Goal: Information Seeking & Learning: Learn about a topic

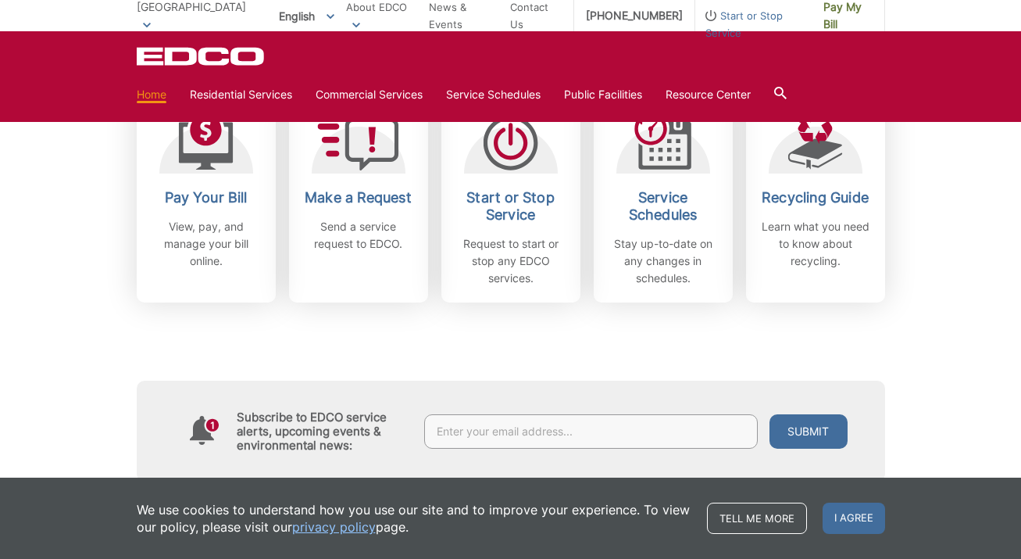
scroll to position [473, 0]
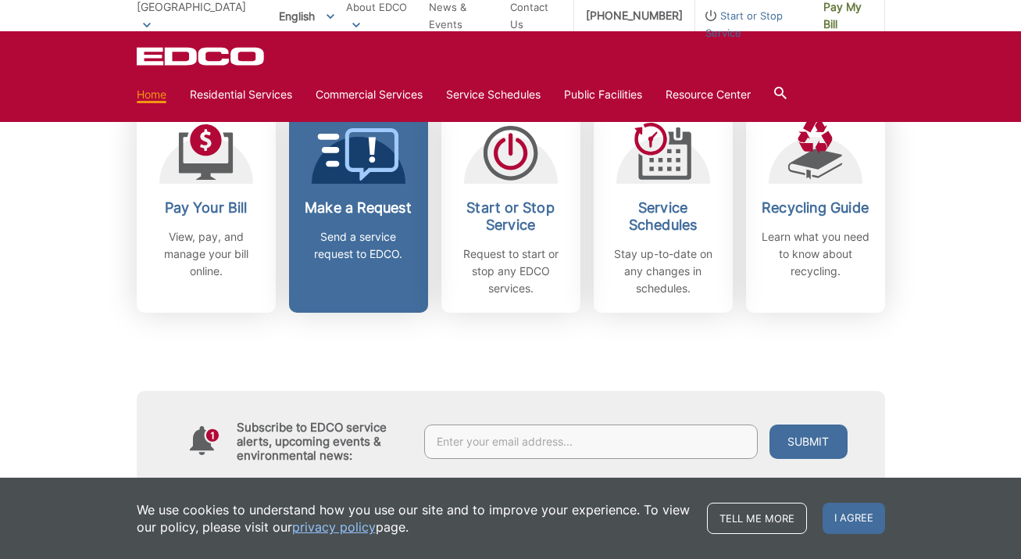
click at [395, 249] on p "Send a service request to EDCO." at bounding box center [359, 245] width 116 height 34
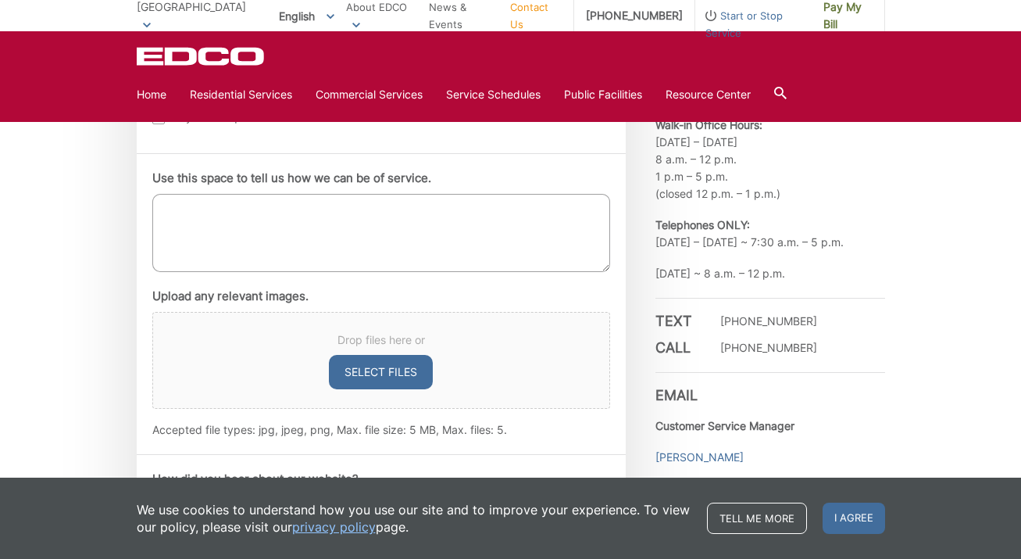
scroll to position [881, 0]
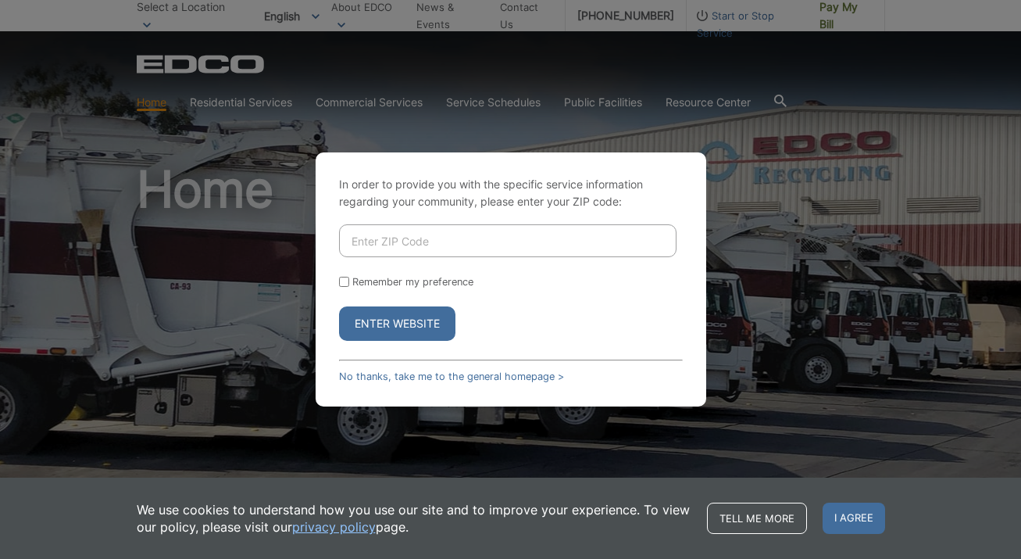
click at [519, 244] on input "Enter ZIP Code" at bounding box center [508, 240] width 338 height 33
click at [398, 334] on button "Enter Website" at bounding box center [397, 323] width 116 height 34
click at [431, 314] on button "Enter Website" at bounding box center [397, 323] width 116 height 34
click at [509, 227] on input "[STREET_ADDRESS]" at bounding box center [508, 240] width 338 height 33
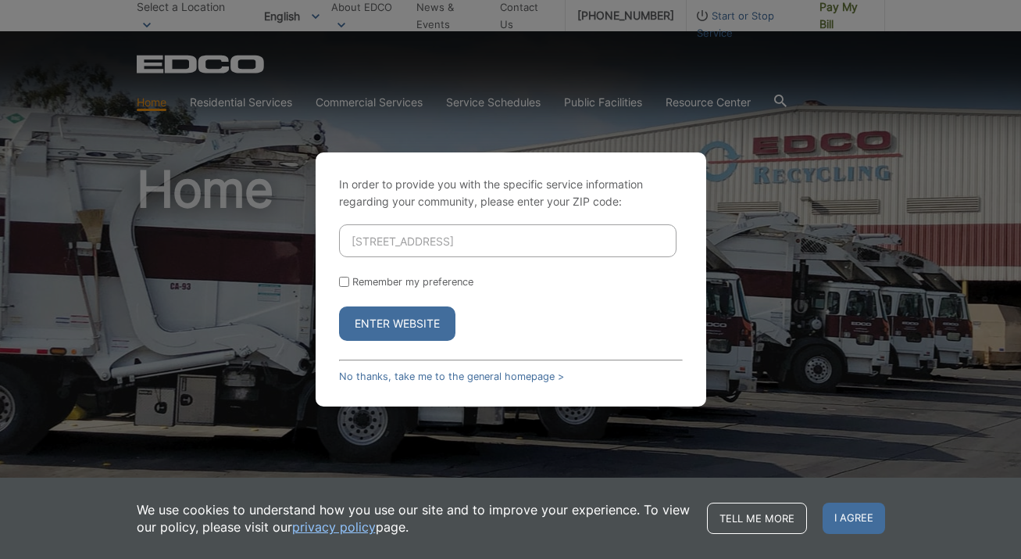
click at [509, 227] on input "[STREET_ADDRESS]" at bounding box center [508, 240] width 338 height 33
type input "90621"
click at [421, 334] on button "Enter Website" at bounding box center [397, 323] width 116 height 34
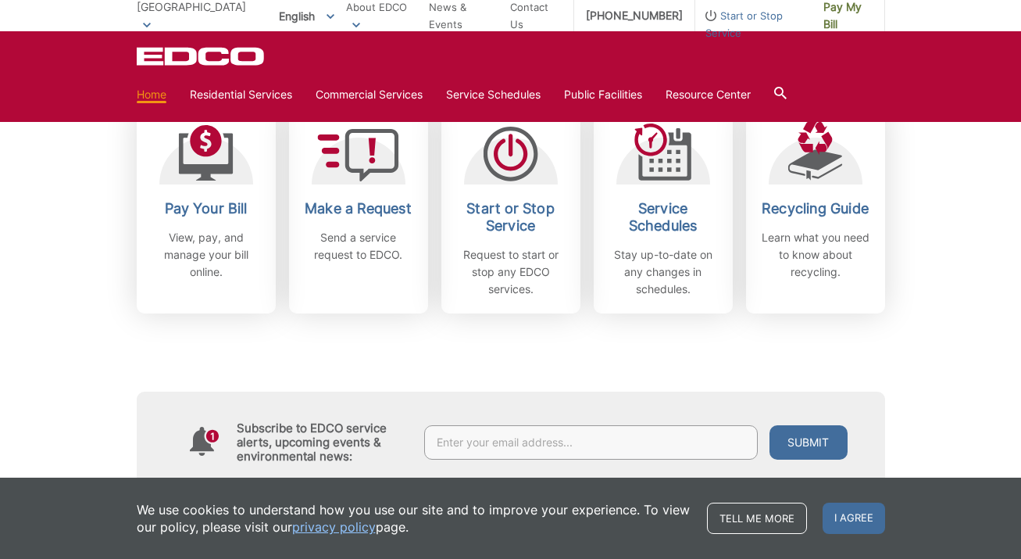
scroll to position [474, 0]
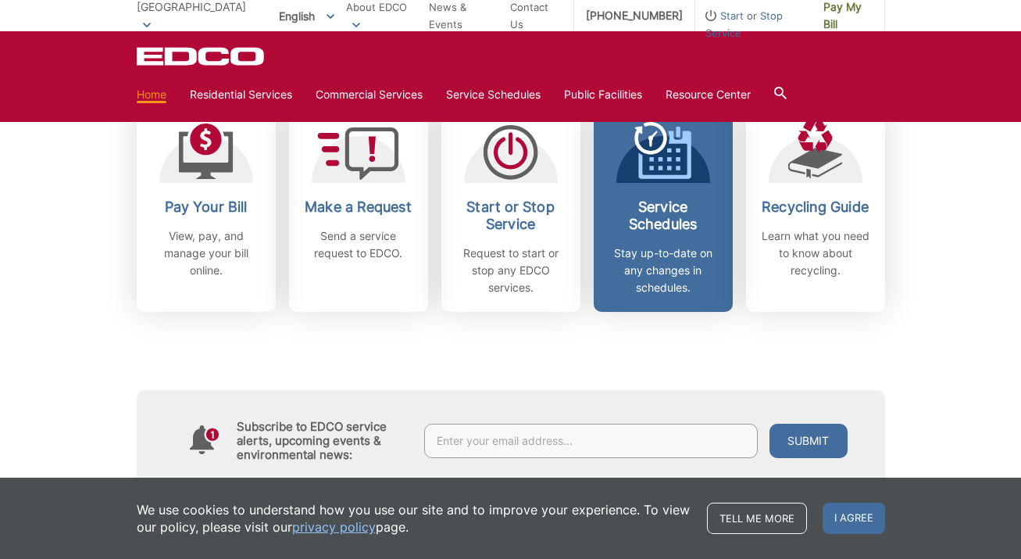
click at [693, 270] on p "Stay up-to-date on any changes in schedules." at bounding box center [664, 271] width 116 height 52
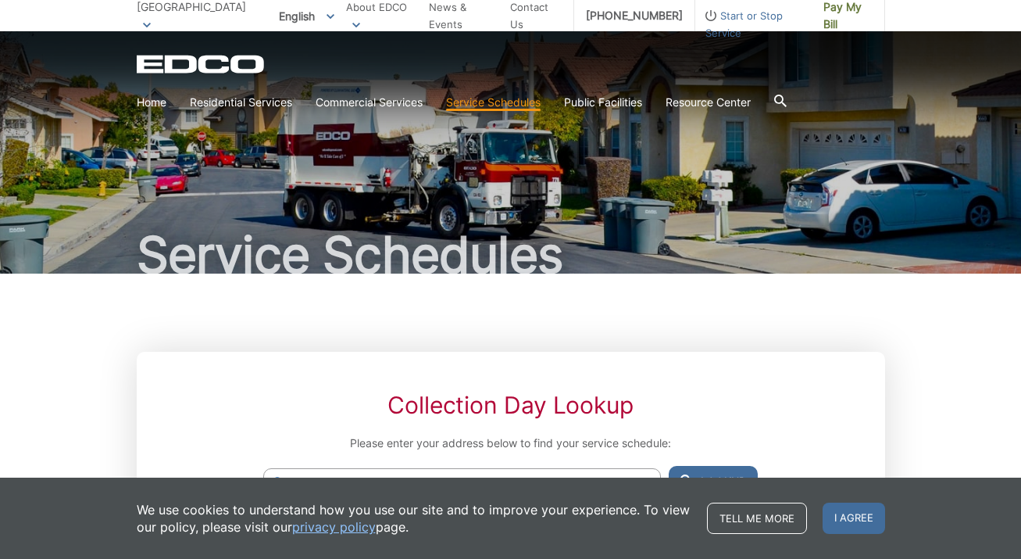
scroll to position [241, 0]
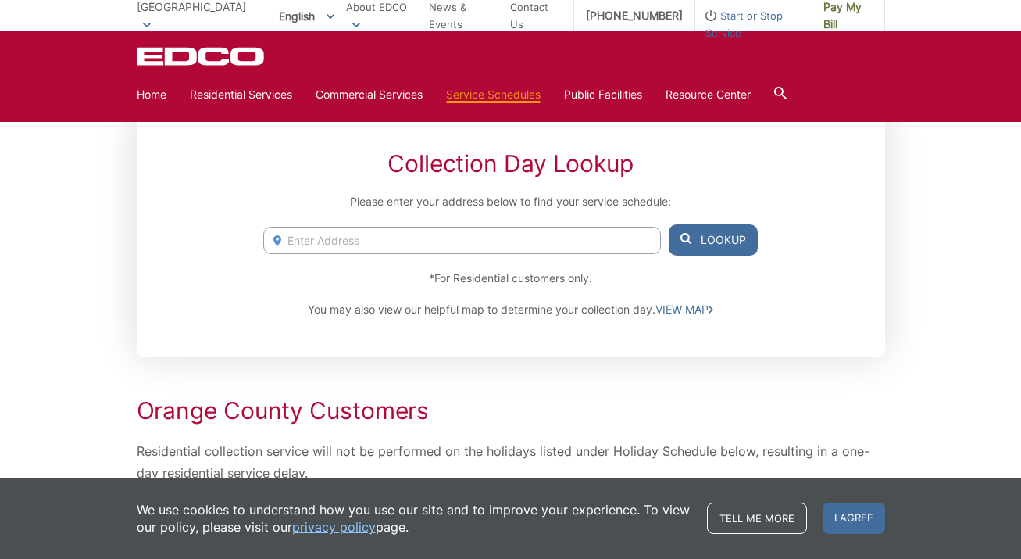
click at [592, 235] on input "Enter Address" at bounding box center [461, 240] width 397 height 27
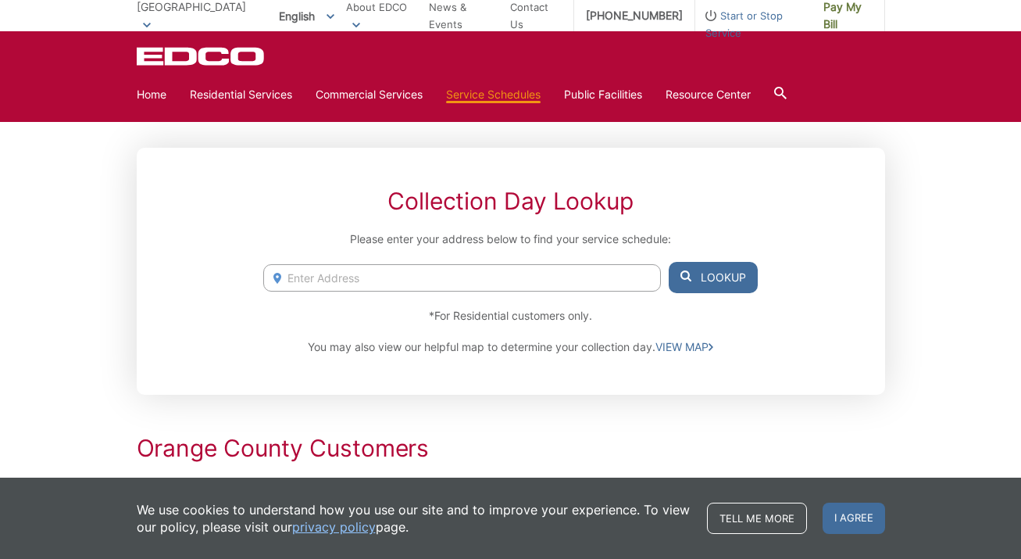
scroll to position [191, 0]
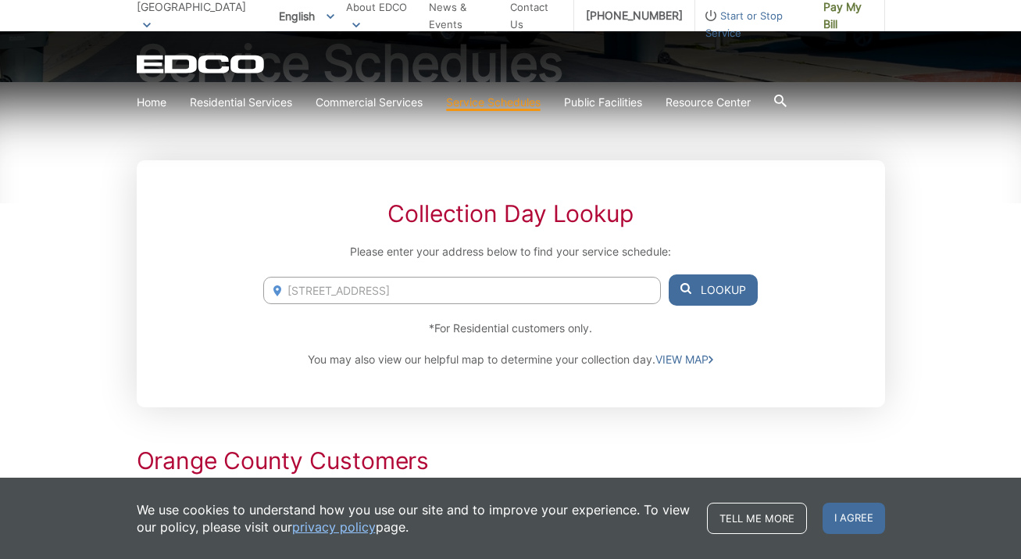
click at [723, 286] on button "Lookup" at bounding box center [713, 289] width 89 height 31
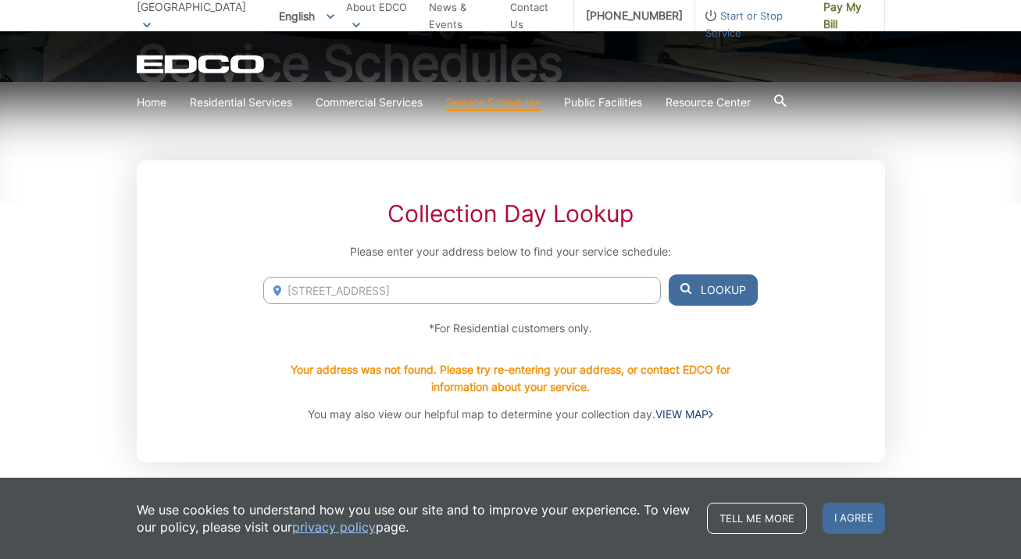
click at [677, 409] on link "VIEW MAP" at bounding box center [685, 414] width 58 height 17
click at [497, 285] on input "72 Stockton Dr" at bounding box center [461, 290] width 397 height 27
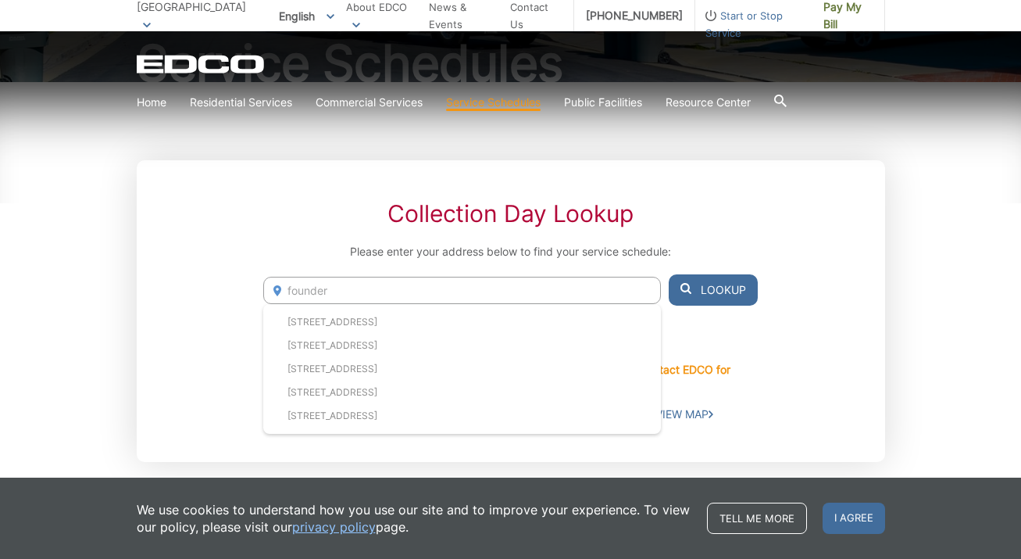
type input "founders"
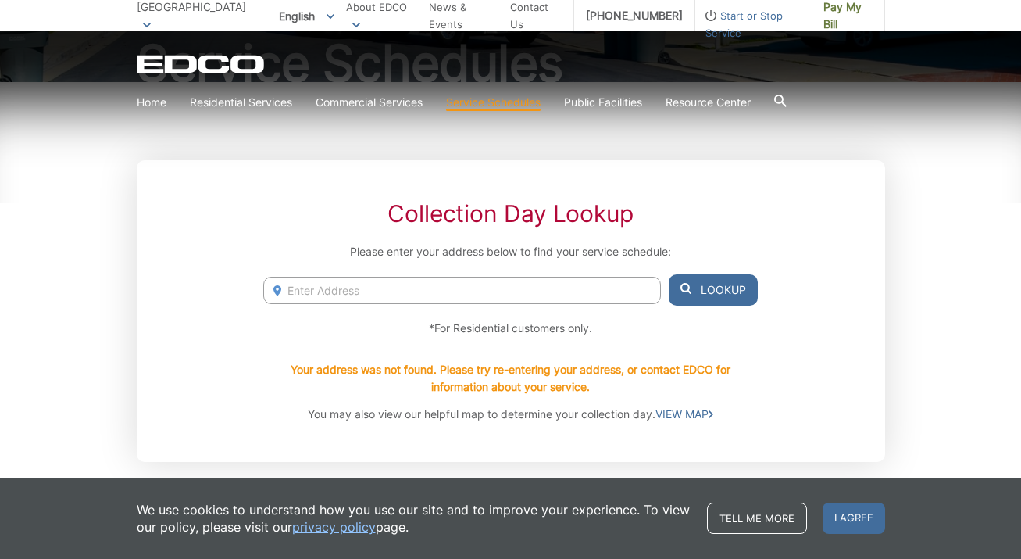
click at [463, 376] on p "Your address was not found. Please try re-entering your address, or contact EDC…" at bounding box center [510, 378] width 494 height 34
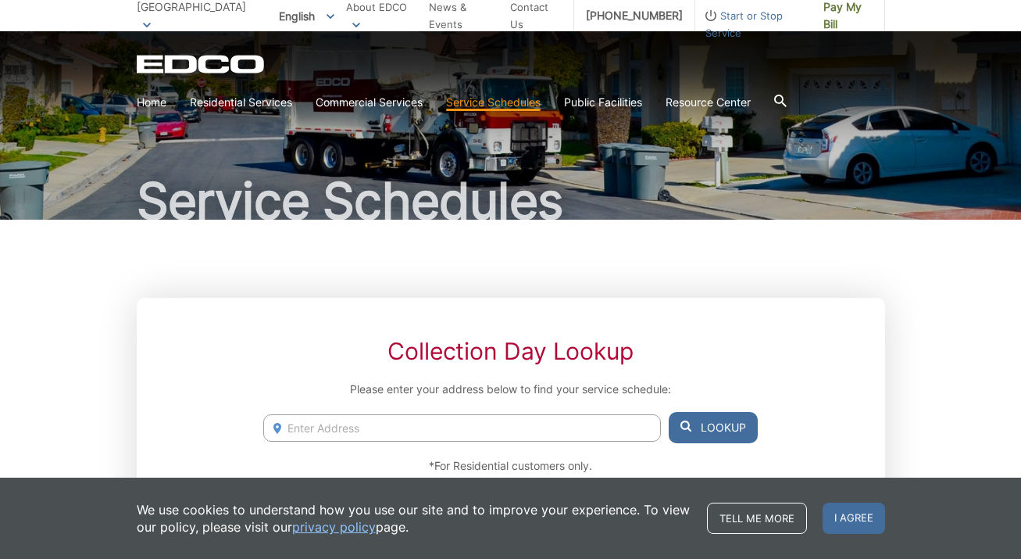
scroll to position [0, 0]
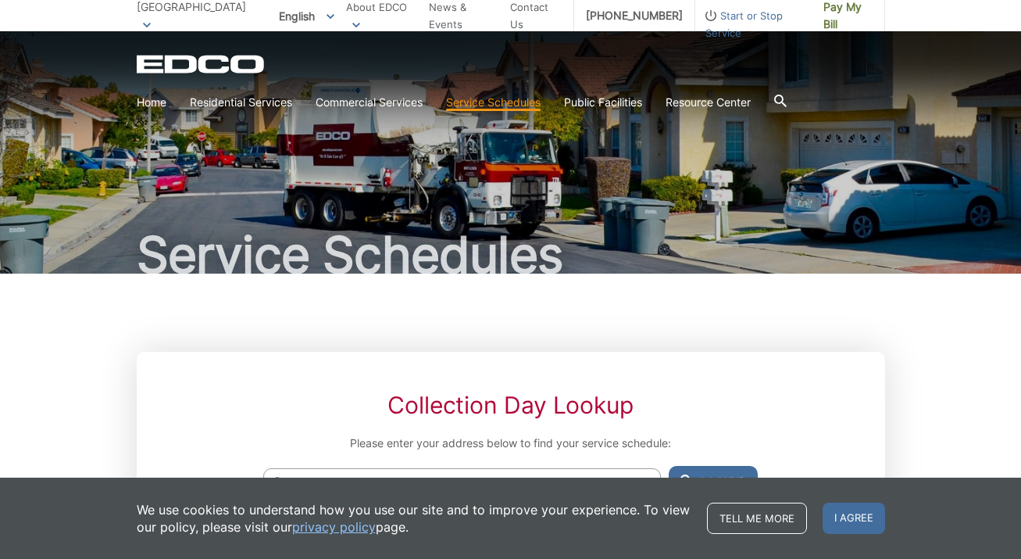
click at [513, 105] on link "Service Schedules" at bounding box center [493, 102] width 95 height 17
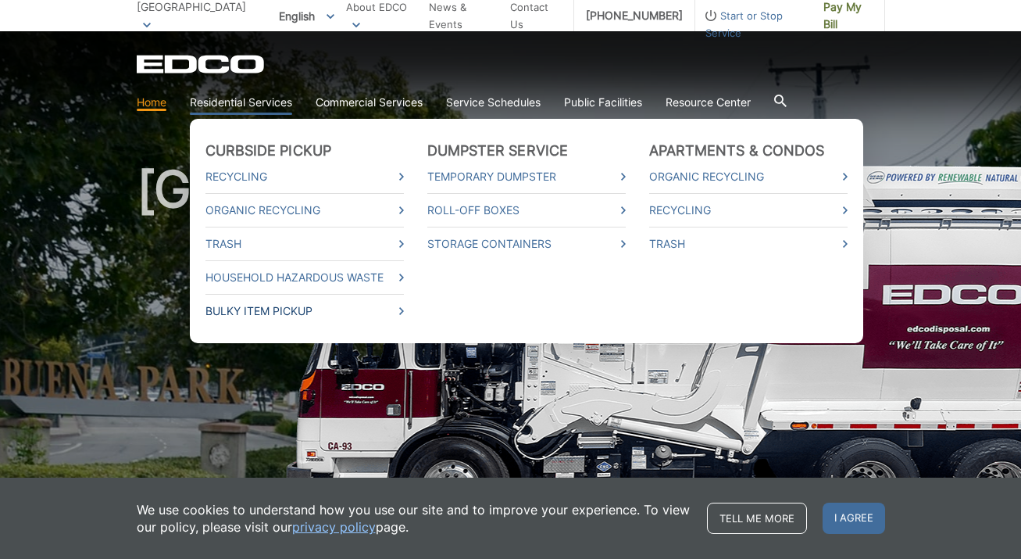
click at [281, 309] on link "Bulky Item Pickup" at bounding box center [305, 310] width 198 height 17
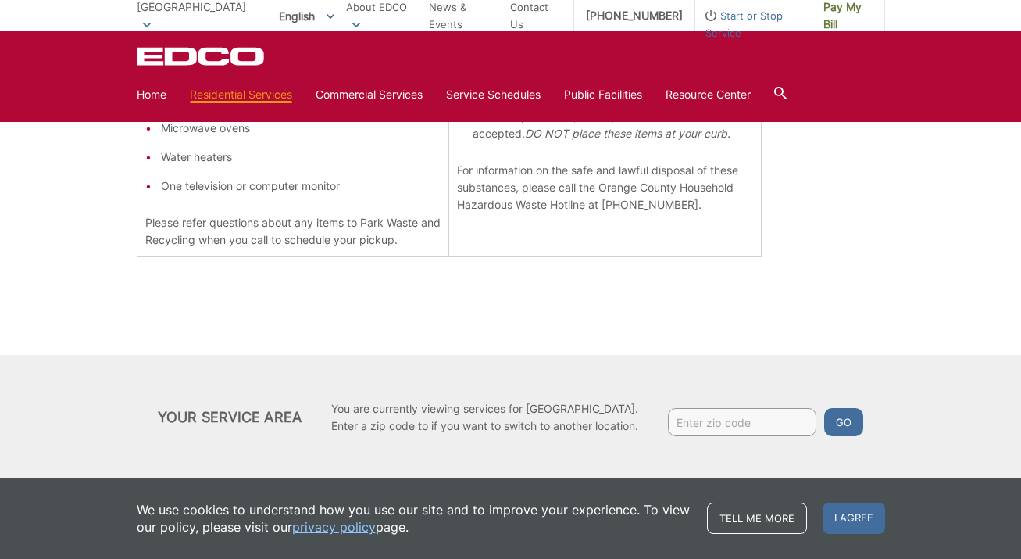
click at [439, 413] on p "You are currently viewing services for Buena Park. Enter a zip code to if you w…" at bounding box center [484, 417] width 307 height 34
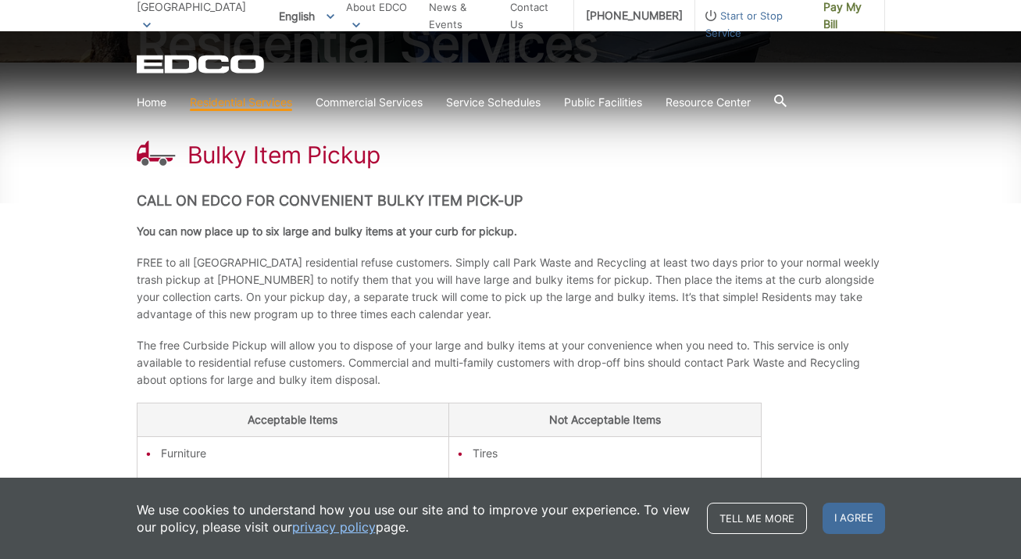
scroll to position [212, 0]
